Goal: Information Seeking & Learning: Learn about a topic

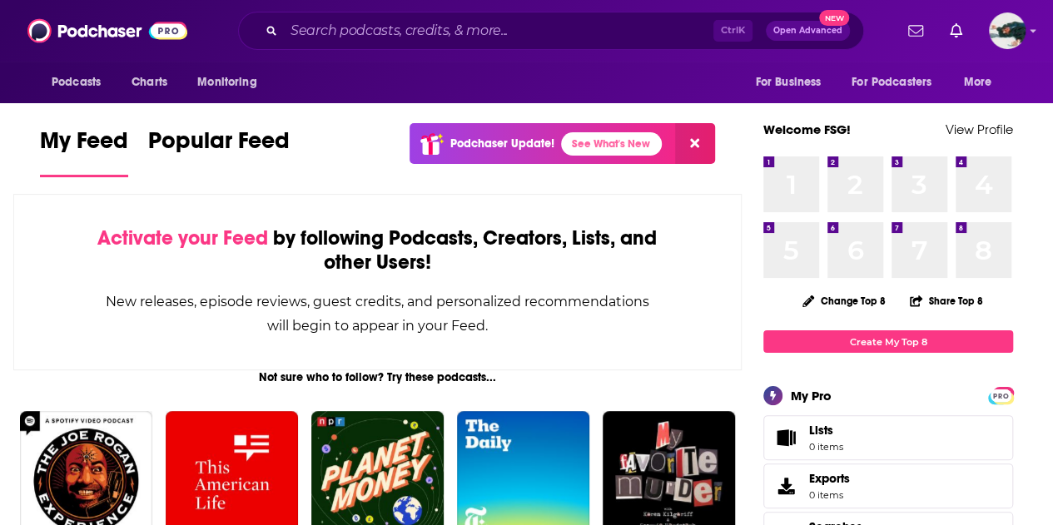
click at [710, 262] on div "Activate your Feed by following Podcasts, Creators, Lists, and other Users! New…" at bounding box center [377, 282] width 728 height 176
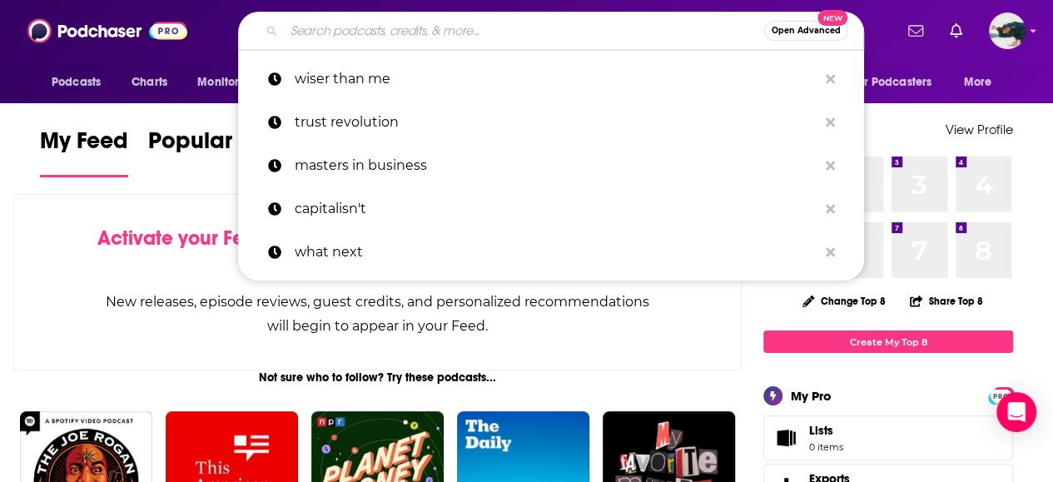
click at [353, 42] on input "Search podcasts, credits, & more..." at bounding box center [524, 30] width 480 height 27
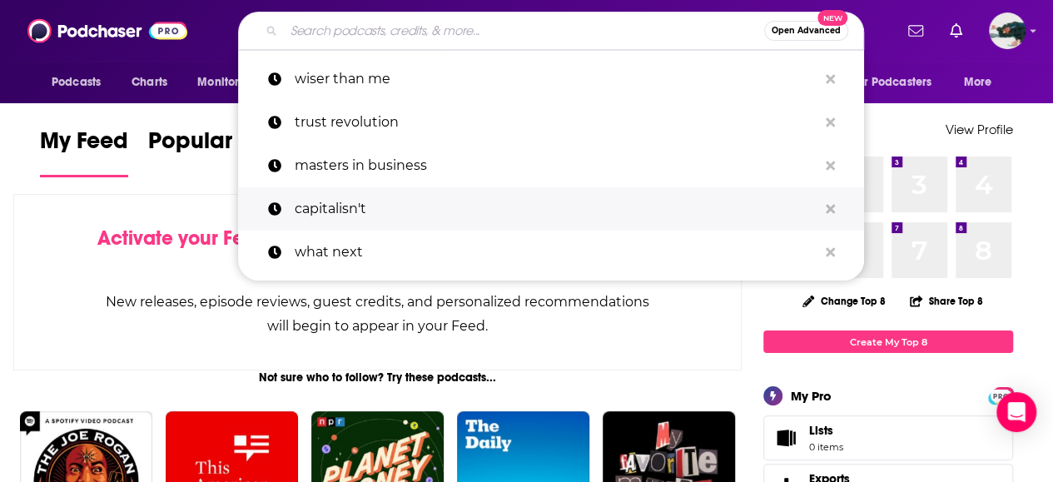
click at [328, 201] on p "capitalisn't" at bounding box center [556, 208] width 523 height 43
type input "capitalisn't"
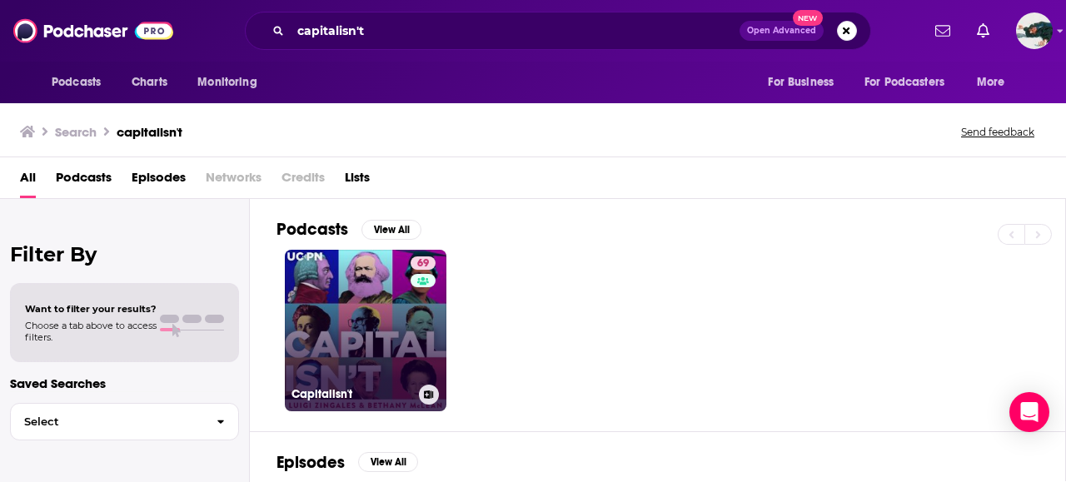
click at [363, 288] on link "69 Capitalisn't" at bounding box center [366, 331] width 162 height 162
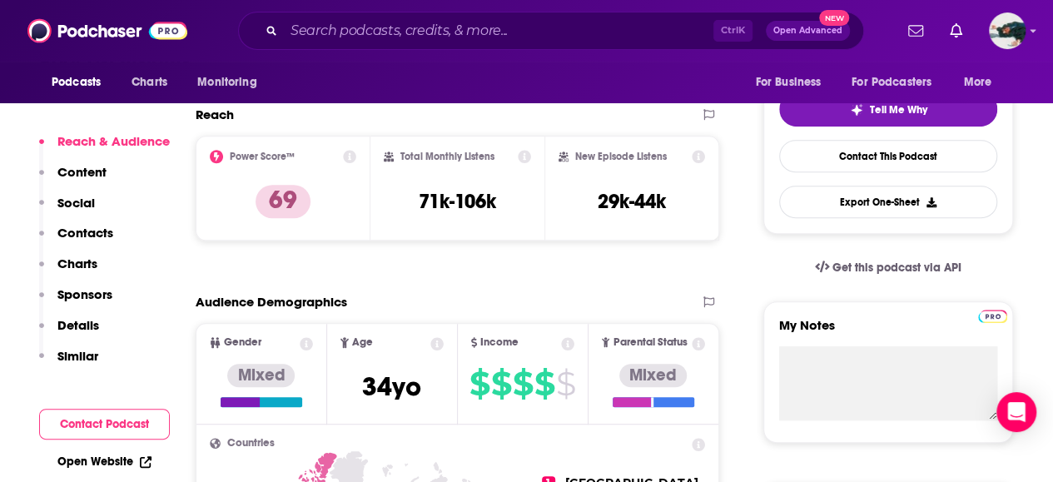
scroll to position [370, 0]
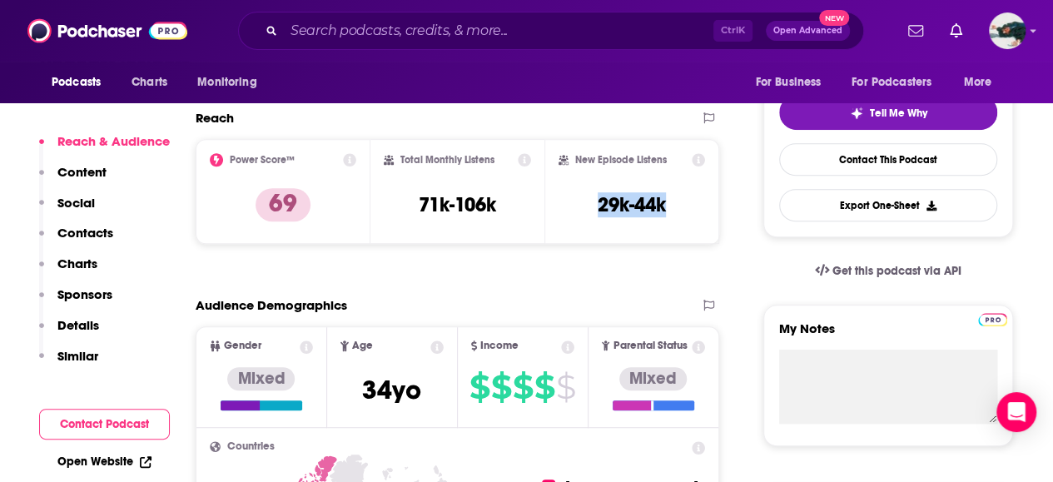
drag, startPoint x: 601, startPoint y: 212, endPoint x: 718, endPoint y: 222, distance: 117.8
click at [718, 222] on div "New Episode Listens 29k-44k" at bounding box center [631, 191] width 175 height 105
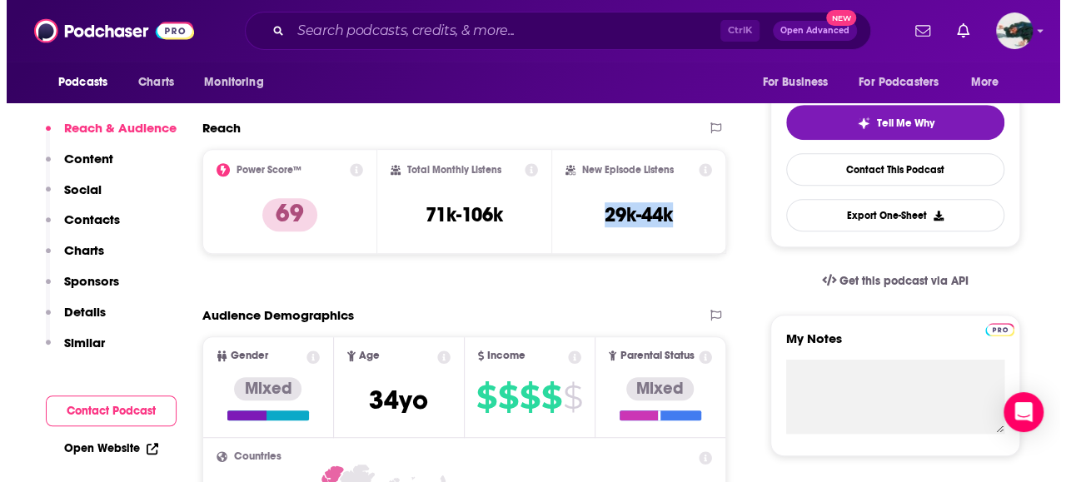
scroll to position [0, 0]
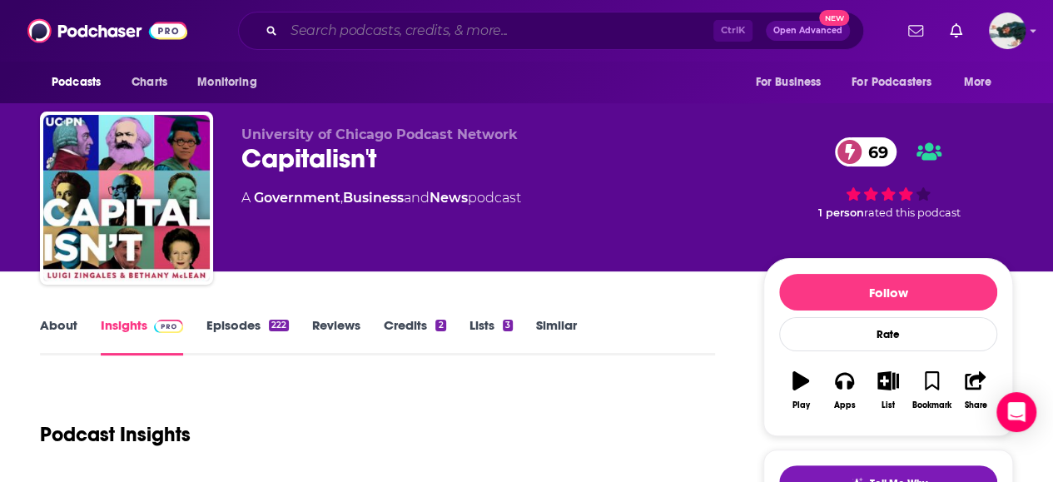
click at [345, 39] on input "Search podcasts, credits, & more..." at bounding box center [499, 30] width 430 height 27
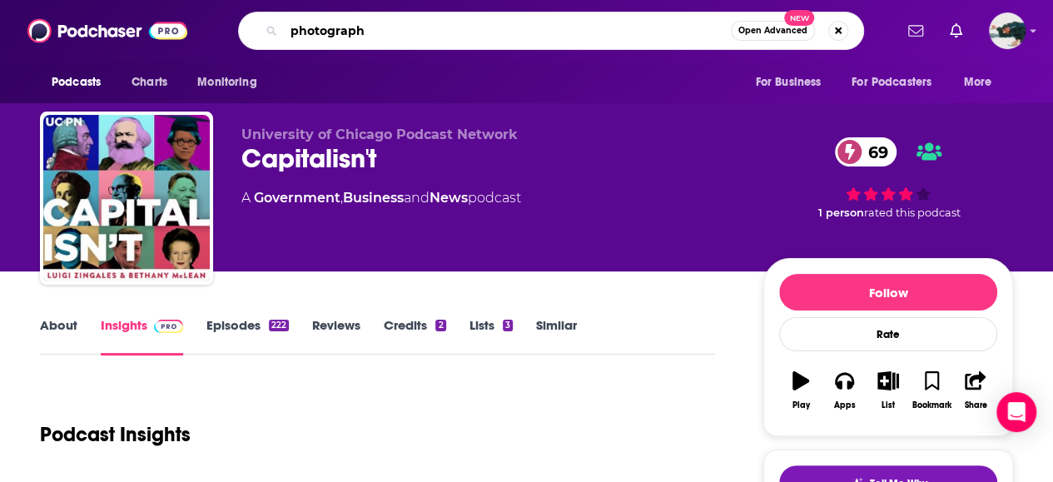
type input "photography"
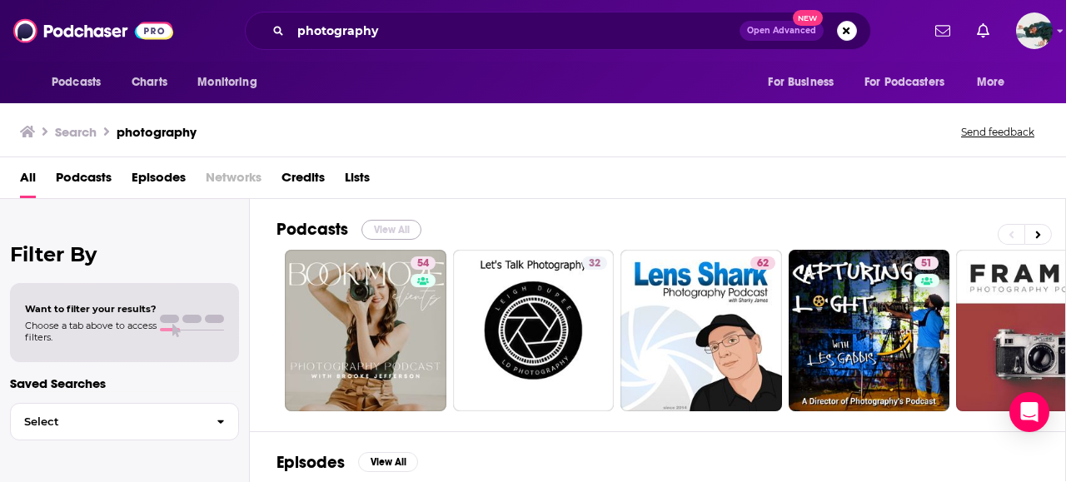
click at [377, 233] on button "View All" at bounding box center [391, 230] width 60 height 20
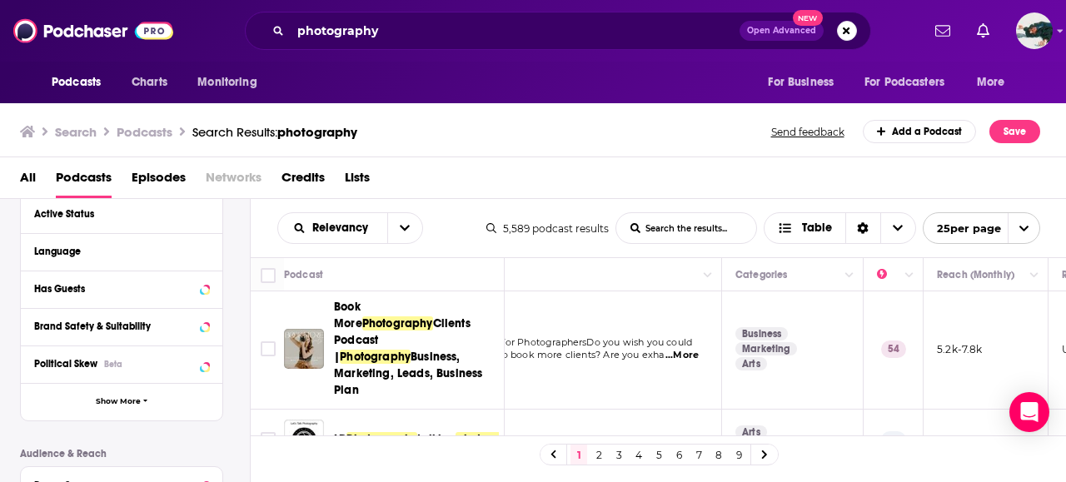
scroll to position [2, 91]
click at [410, 227] on button "open menu" at bounding box center [404, 228] width 35 height 30
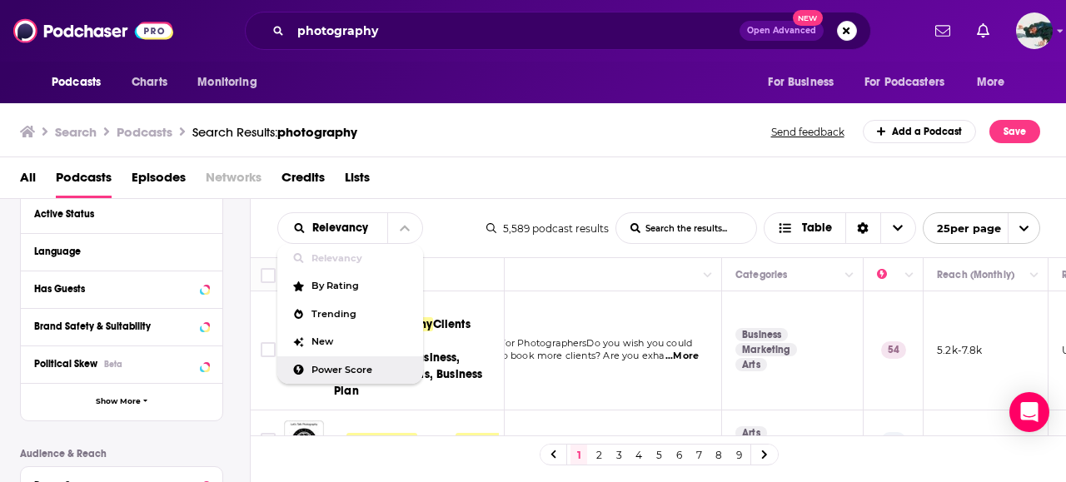
click at [320, 370] on span "Power Score" at bounding box center [360, 369] width 98 height 9
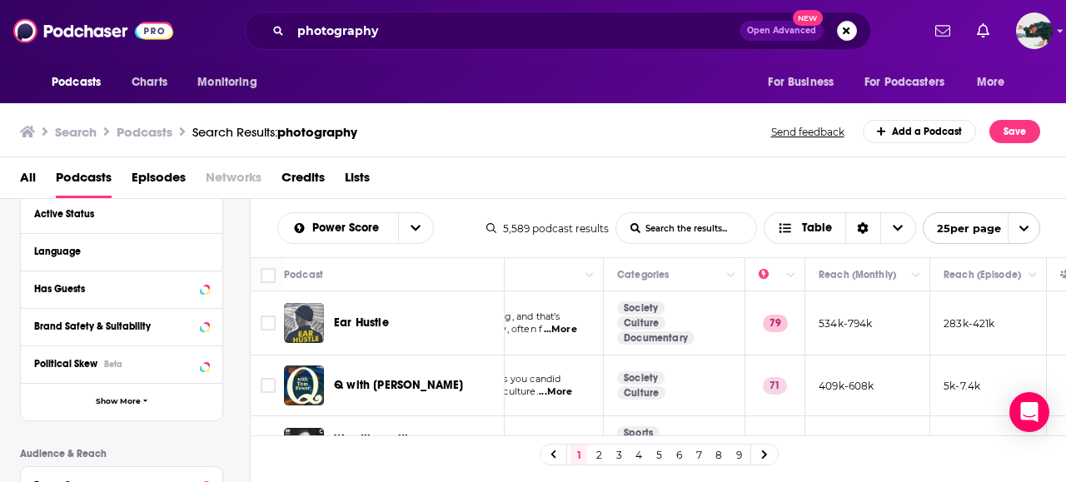
scroll to position [0, 0]
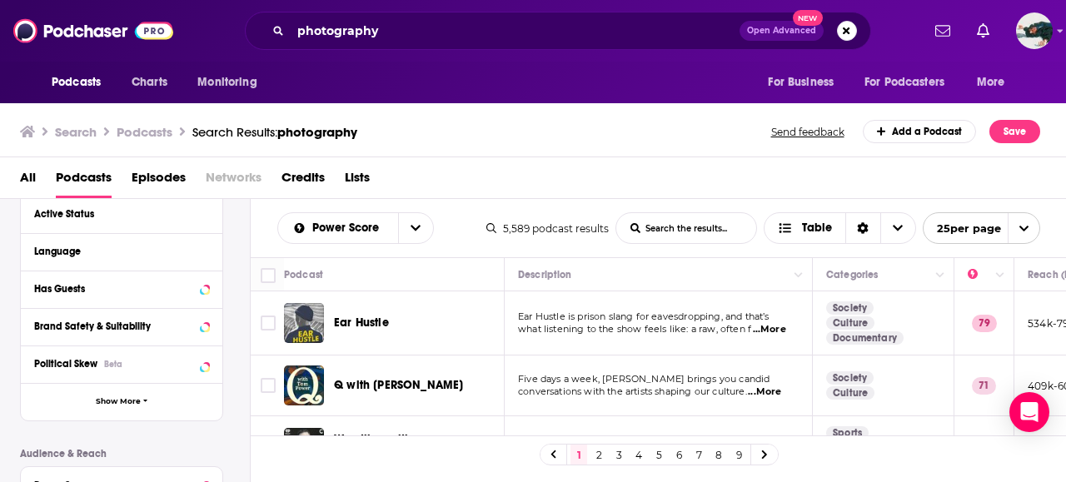
click at [771, 326] on span "...More" at bounding box center [769, 329] width 33 height 13
click at [772, 333] on span "...More" at bounding box center [769, 329] width 33 height 13
click at [779, 327] on span "...More" at bounding box center [769, 329] width 33 height 13
click at [415, 169] on div "All Podcasts Episodes Networks Credits Lists" at bounding box center [536, 181] width 1033 height 34
click at [416, 229] on icon "open menu" at bounding box center [415, 228] width 10 height 12
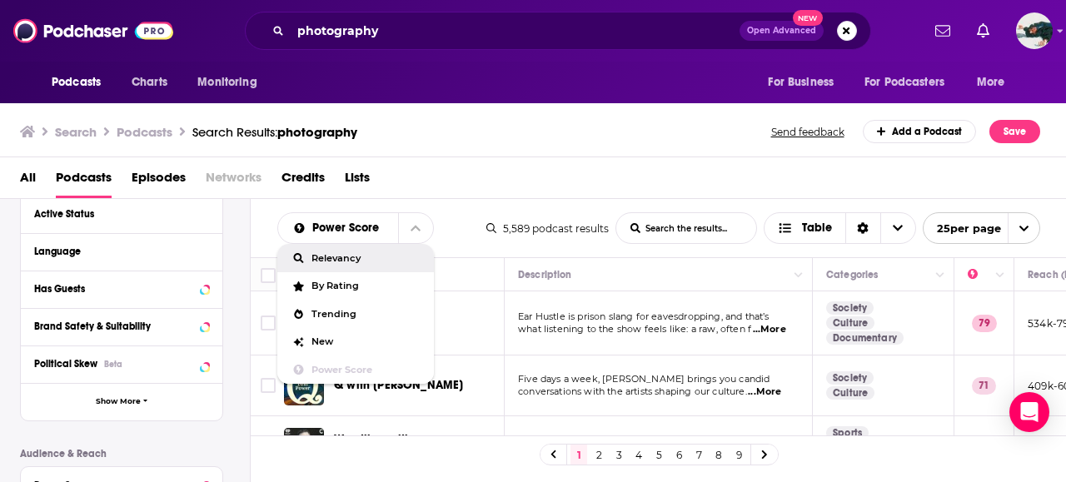
click at [350, 260] on span "Relevancy" at bounding box center [365, 258] width 109 height 9
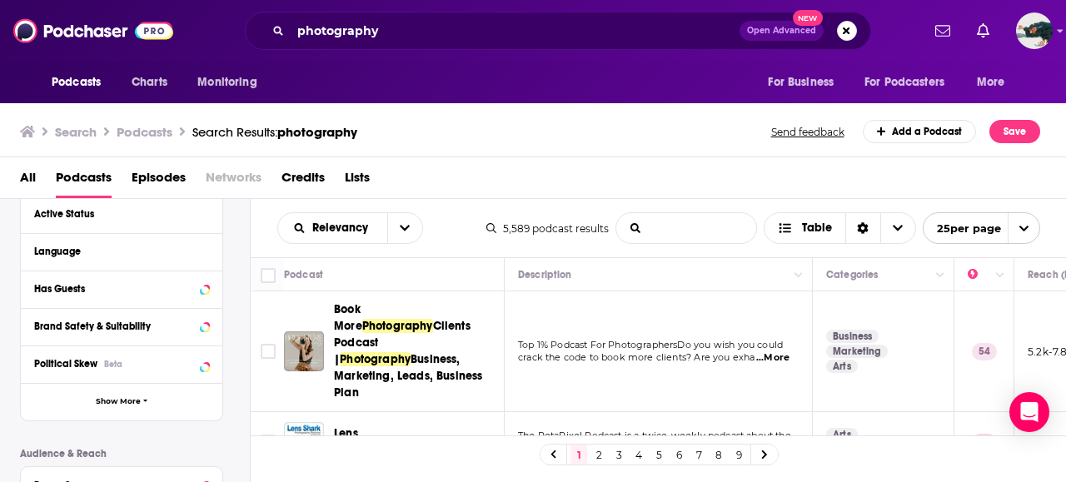
click at [701, 226] on input "List Search Input" at bounding box center [686, 228] width 140 height 30
click at [784, 188] on div "All Podcasts Episodes Networks Credits Lists" at bounding box center [536, 181] width 1033 height 34
click at [894, 228] on icon "Choose View" at bounding box center [897, 229] width 10 height 6
click at [403, 238] on button "open menu" at bounding box center [404, 228] width 35 height 30
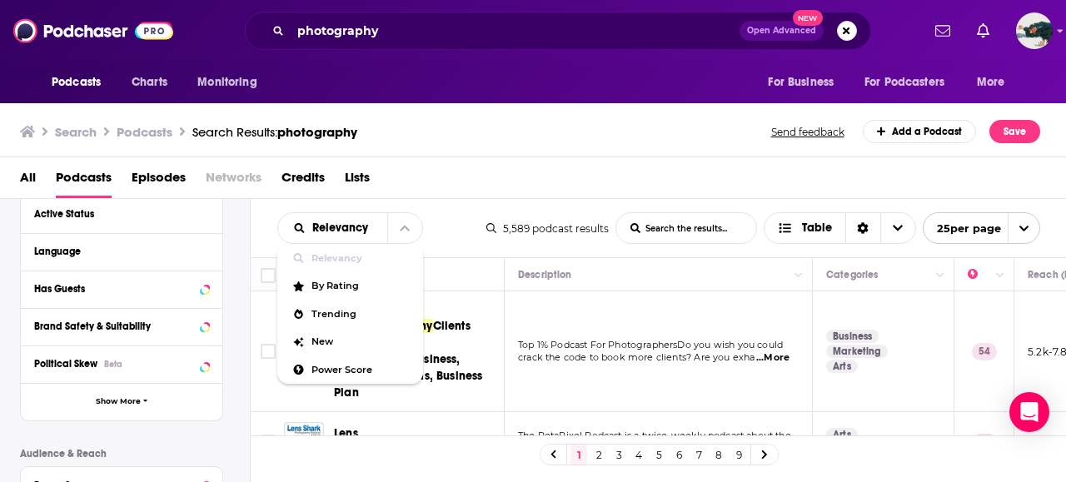
click at [440, 174] on div "All Podcasts Episodes Networks Credits Lists" at bounding box center [536, 181] width 1033 height 34
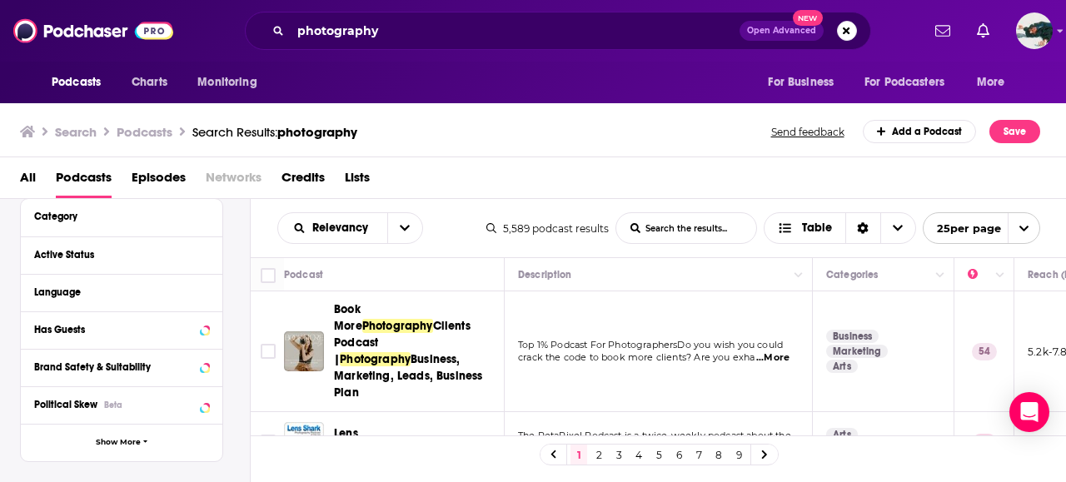
scroll to position [148, 0]
click at [120, 333] on div "Has Guests" at bounding box center [100, 329] width 132 height 12
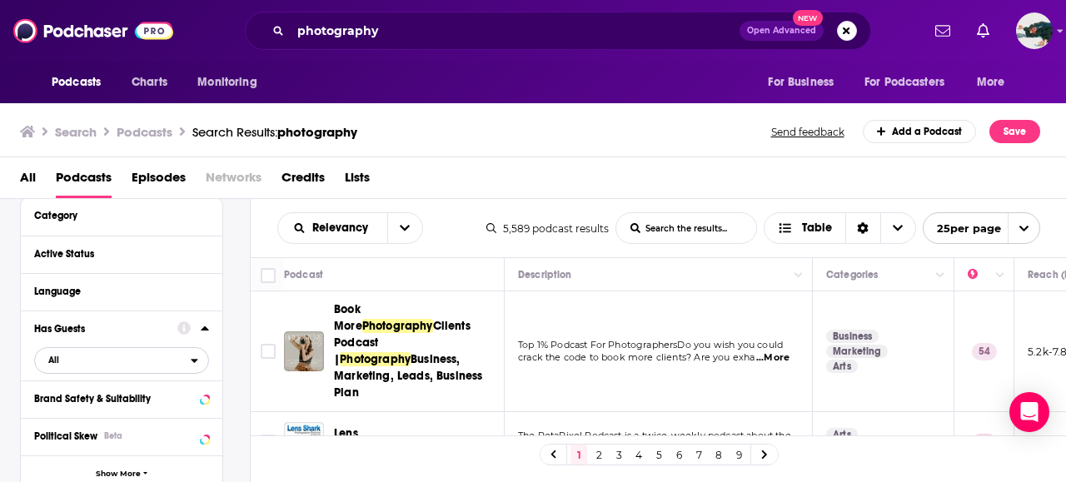
click at [151, 370] on span "All" at bounding box center [113, 360] width 156 height 22
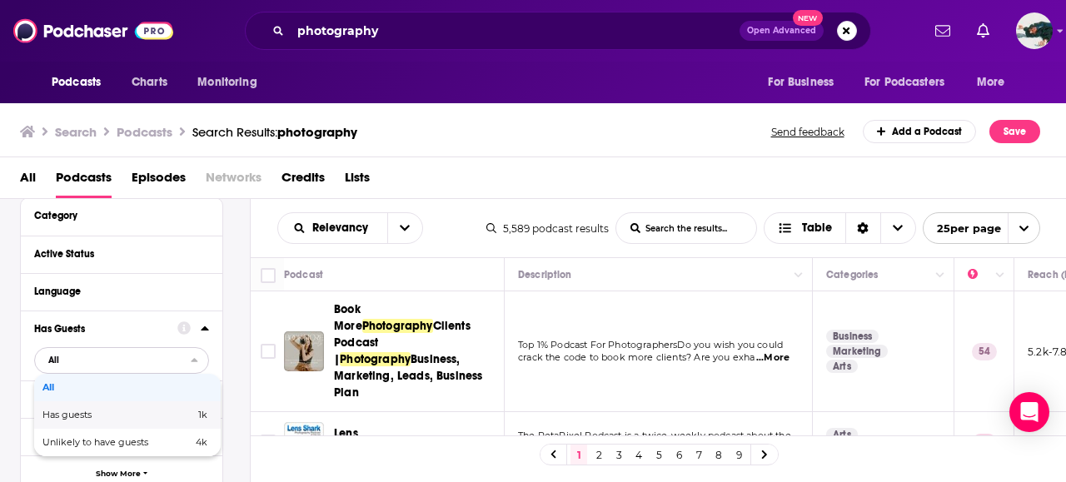
click at [153, 416] on span "1k" at bounding box center [175, 414] width 64 height 9
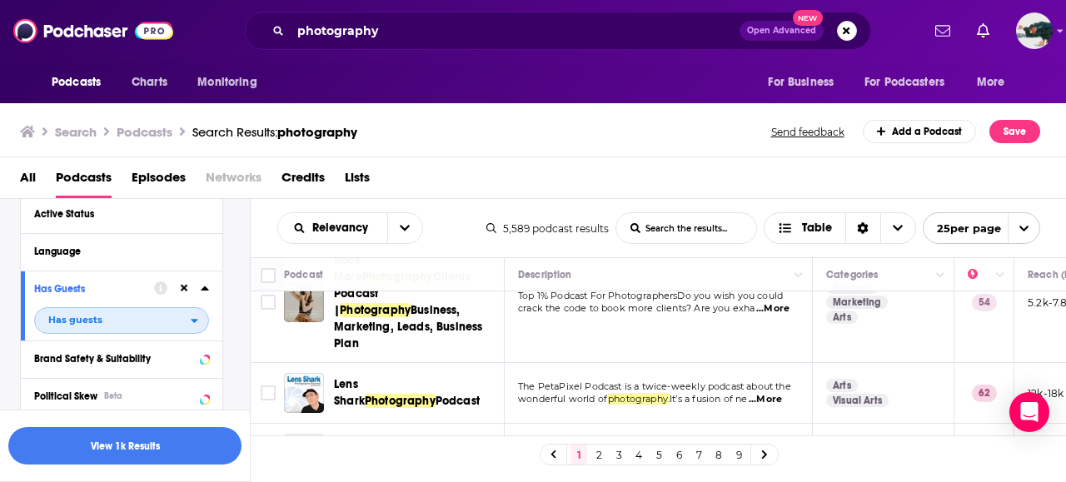
scroll to position [0, 0]
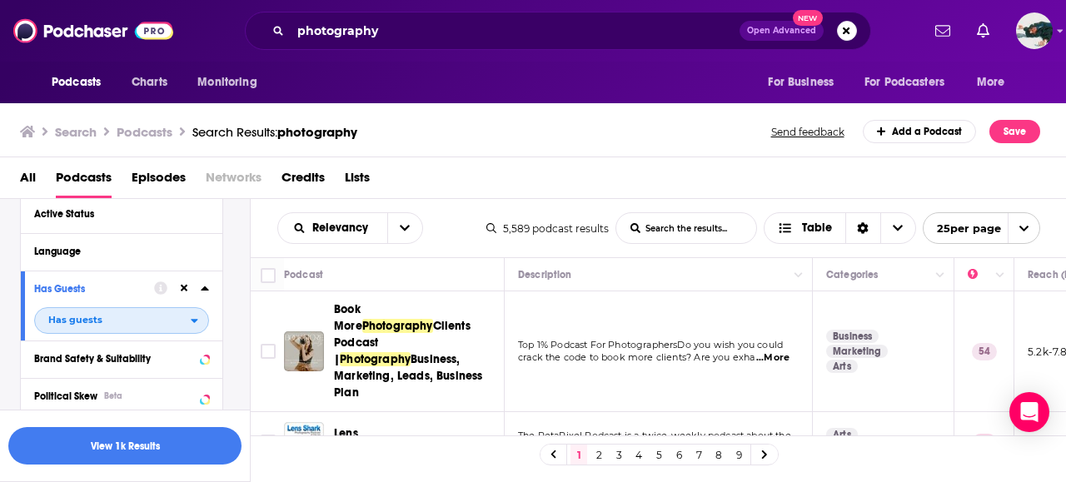
click at [152, 319] on span "Has guests" at bounding box center [113, 320] width 156 height 22
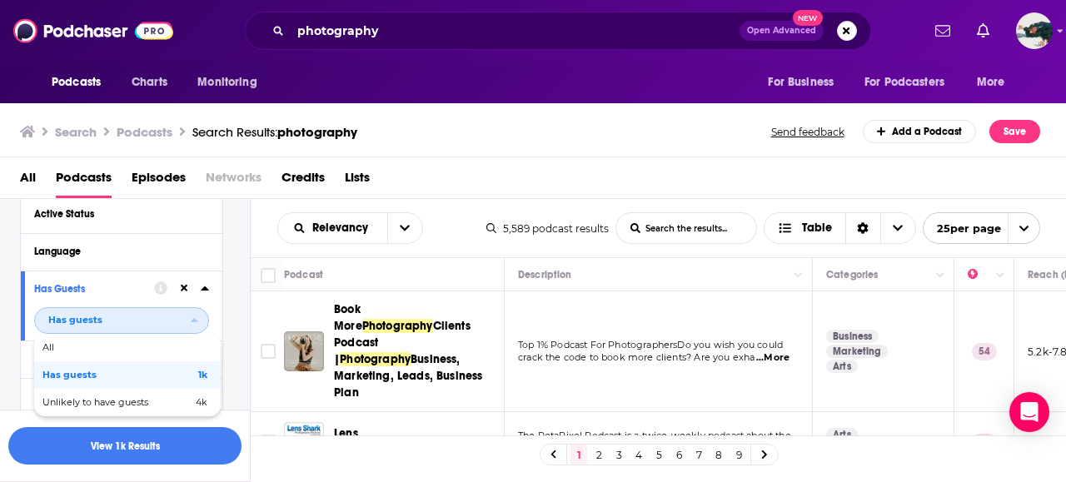
click at [90, 382] on div "Has guests 1k" at bounding box center [127, 374] width 186 height 27
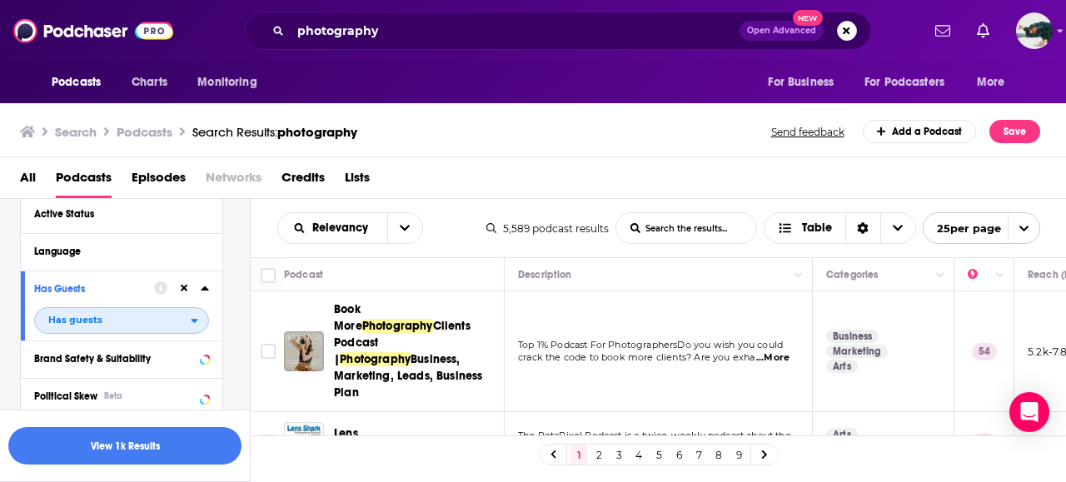
click at [77, 309] on span "Has guests" at bounding box center [113, 320] width 156 height 22
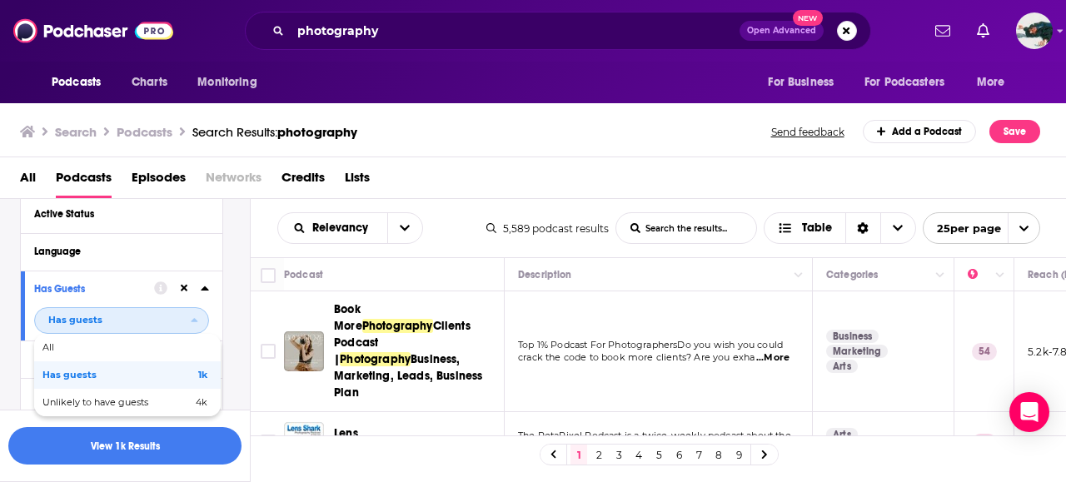
click at [60, 364] on div "Has guests 1k" at bounding box center [127, 374] width 186 height 27
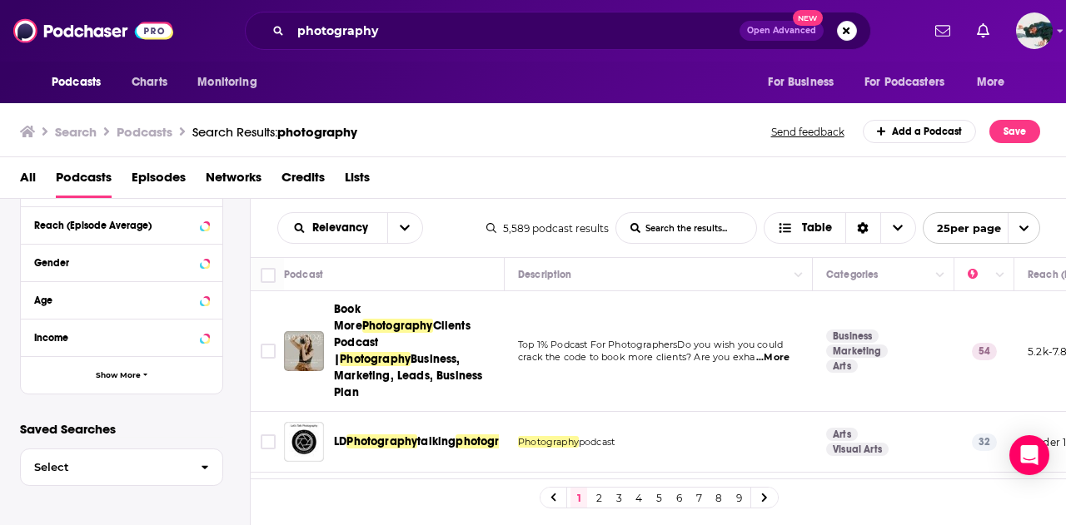
scroll to position [524, 0]
